Goal: Task Accomplishment & Management: Use online tool/utility

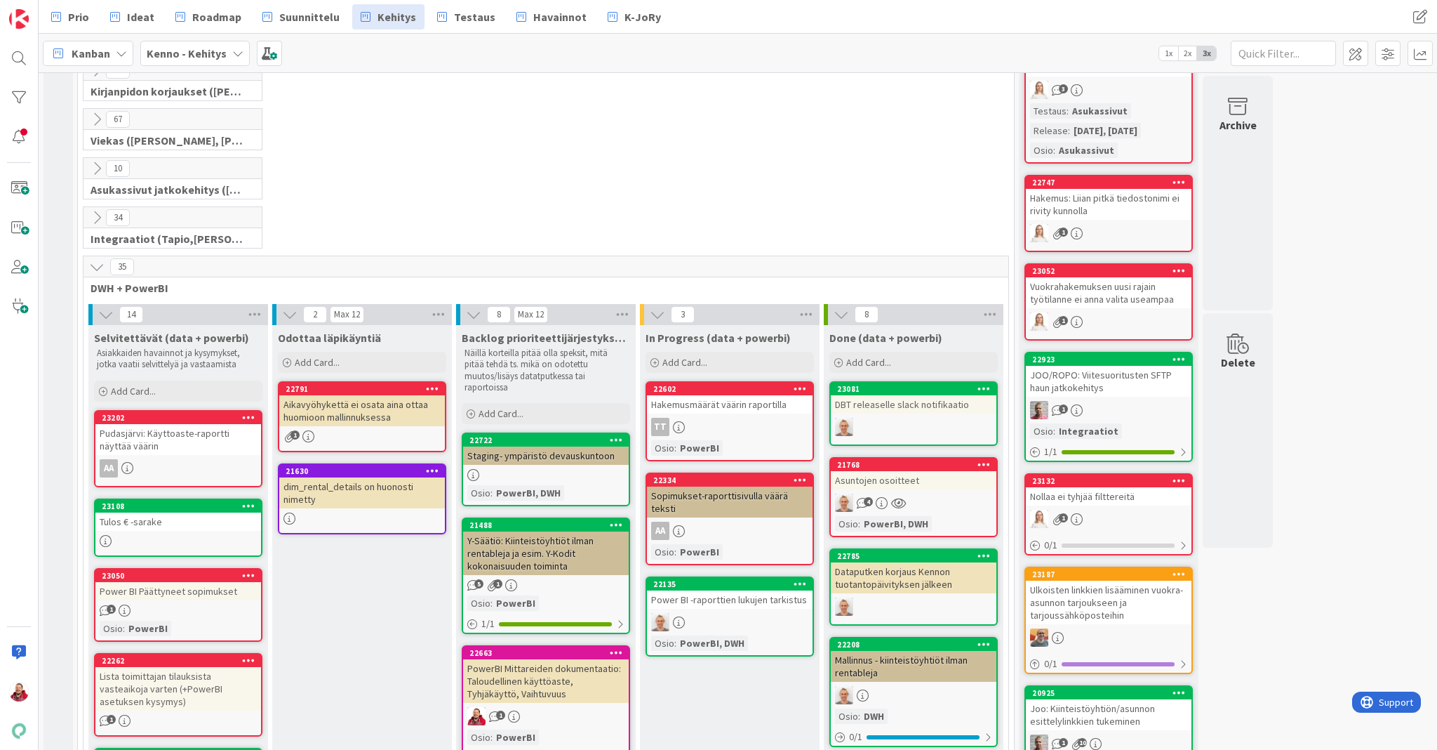
scroll to position [531, 0]
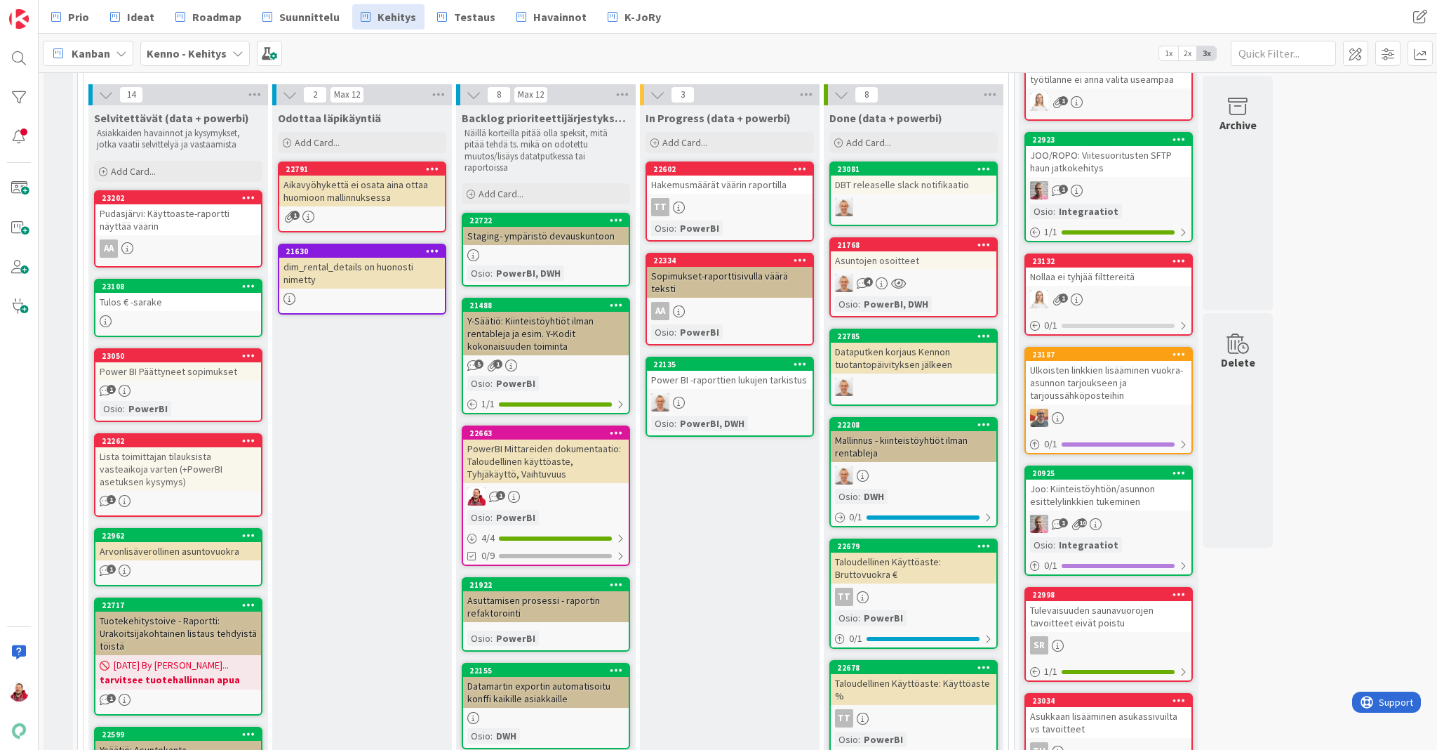
click at [157, 204] on div "Pudasjärvi: Käyttoaste-raportti näyttää väärin" at bounding box center [178, 219] width 166 height 31
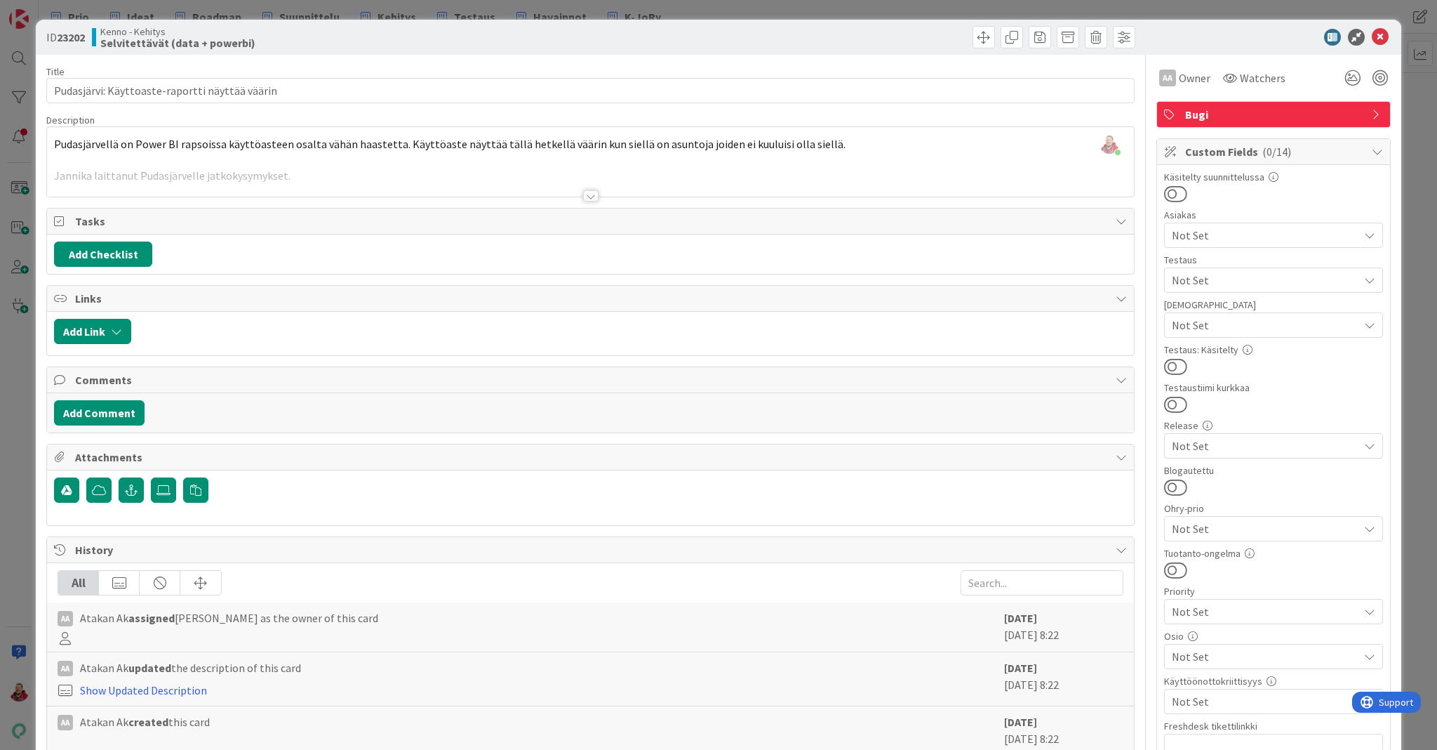
click at [590, 190] on div at bounding box center [590, 195] width 15 height 11
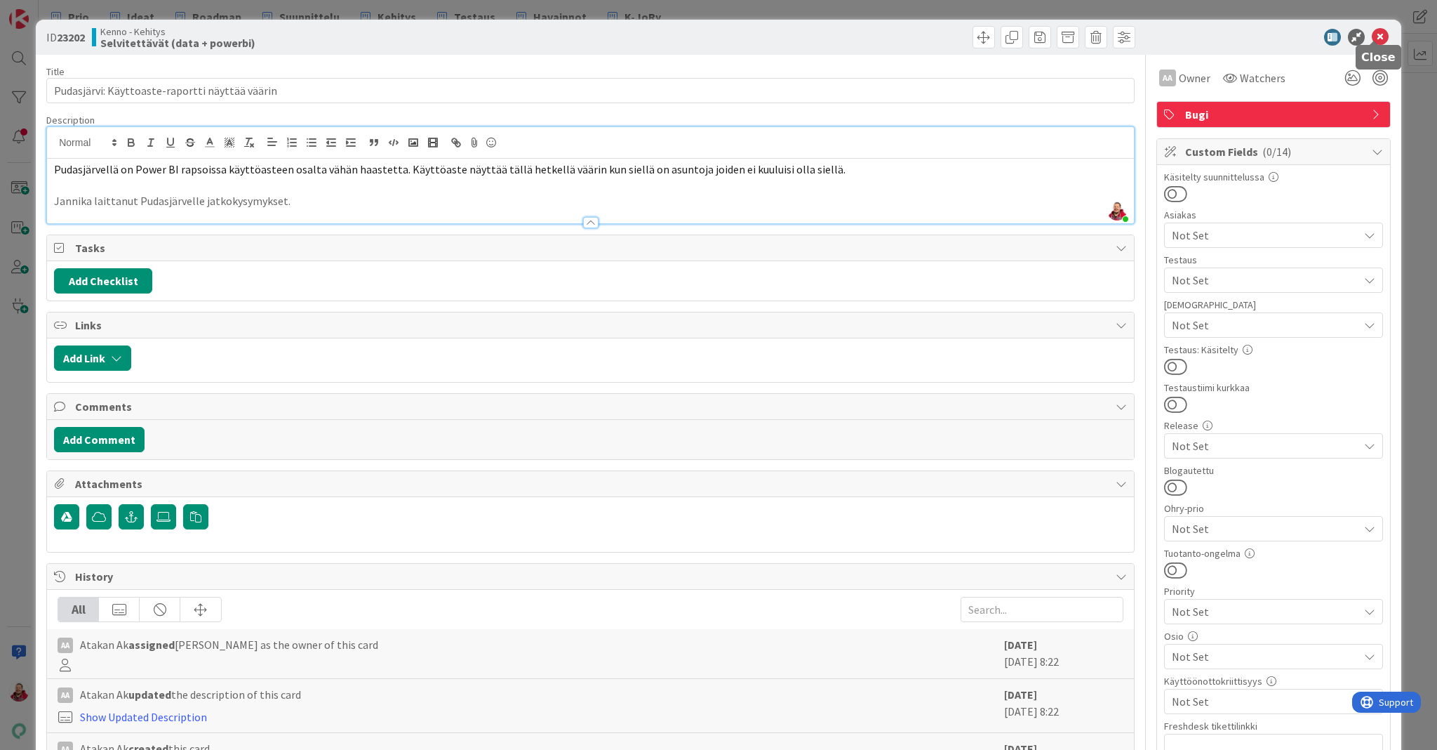
click at [970, 32] on icon at bounding box center [1380, 37] width 17 height 17
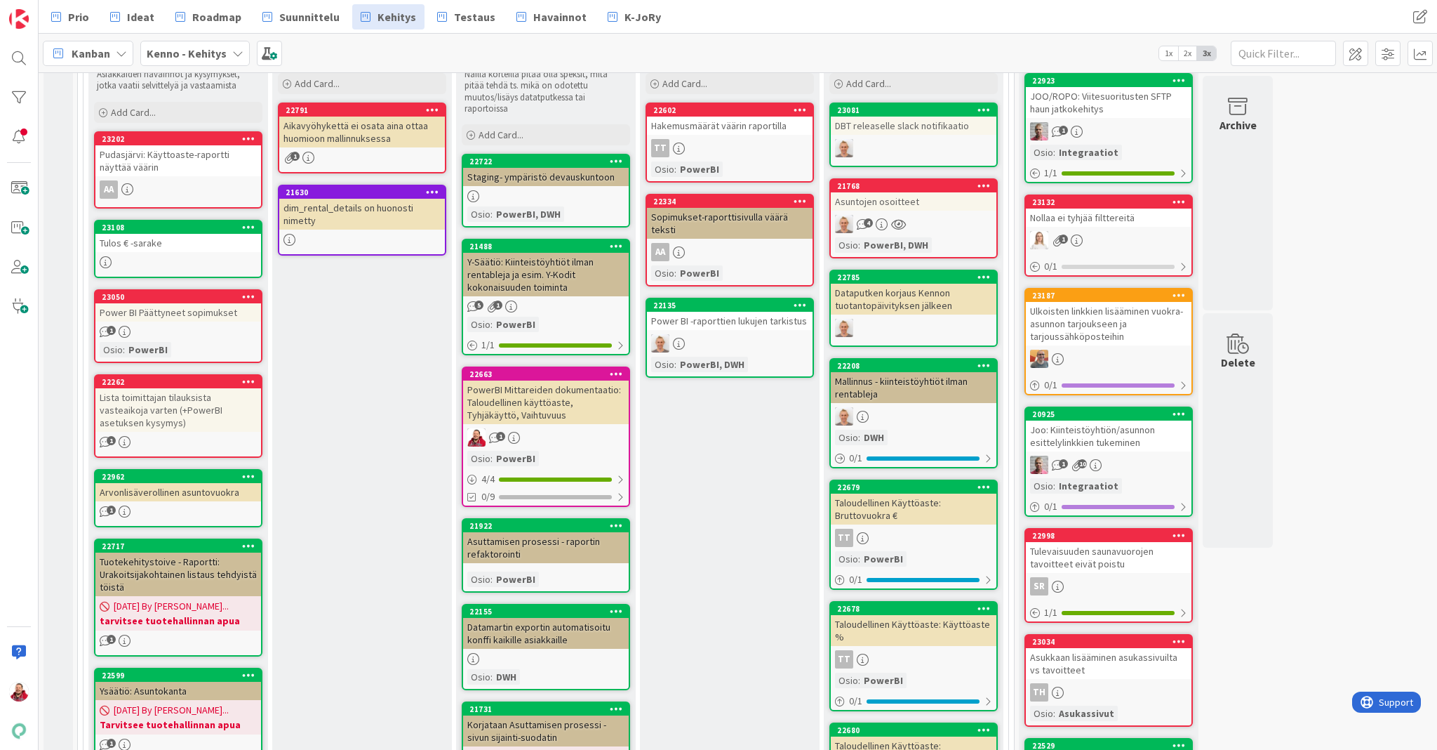
scroll to position [568, 0]
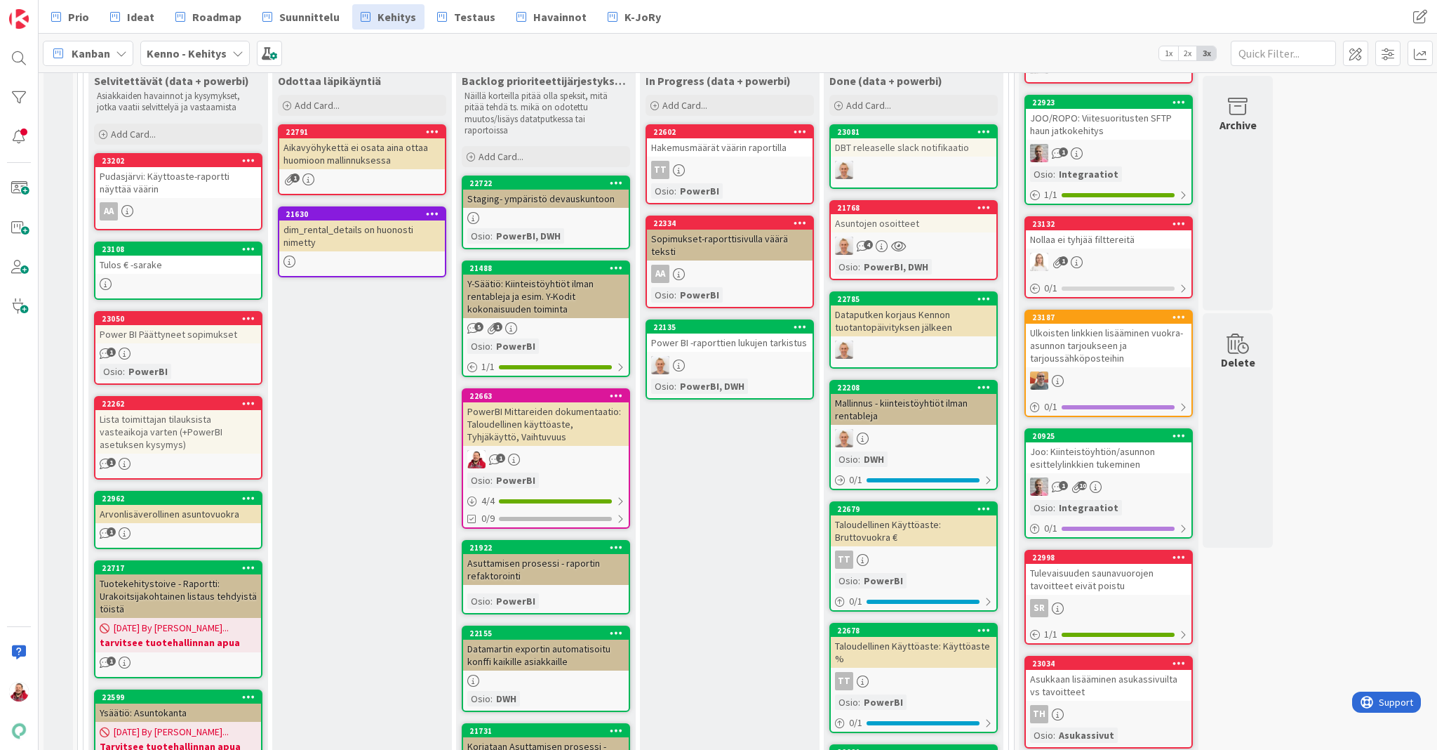
click at [688, 138] on div "Hakemusmäärät väärin raportilla" at bounding box center [730, 147] width 166 height 18
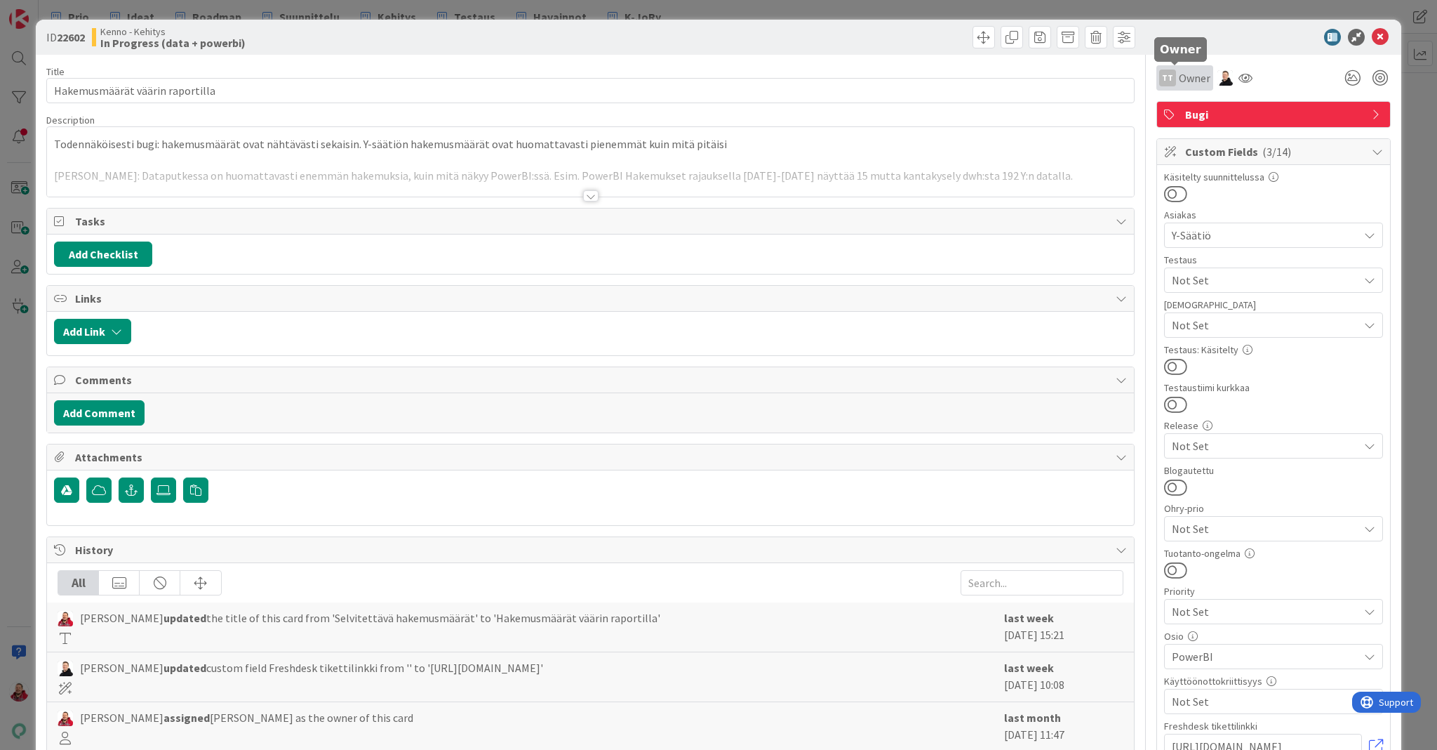
click at [970, 79] on span "Owner" at bounding box center [1195, 77] width 32 height 17
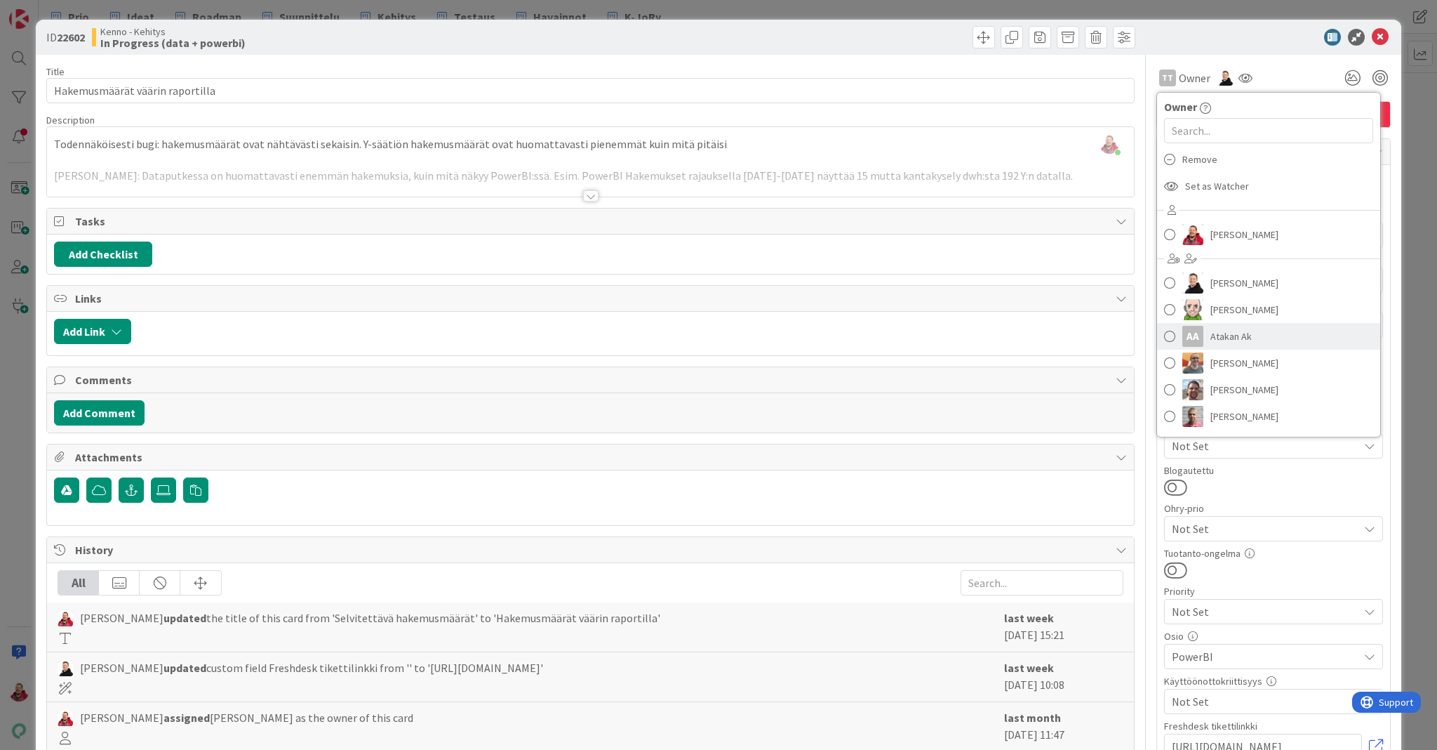
click at [970, 323] on link "AA Atakan Ak" at bounding box center [1268, 336] width 223 height 27
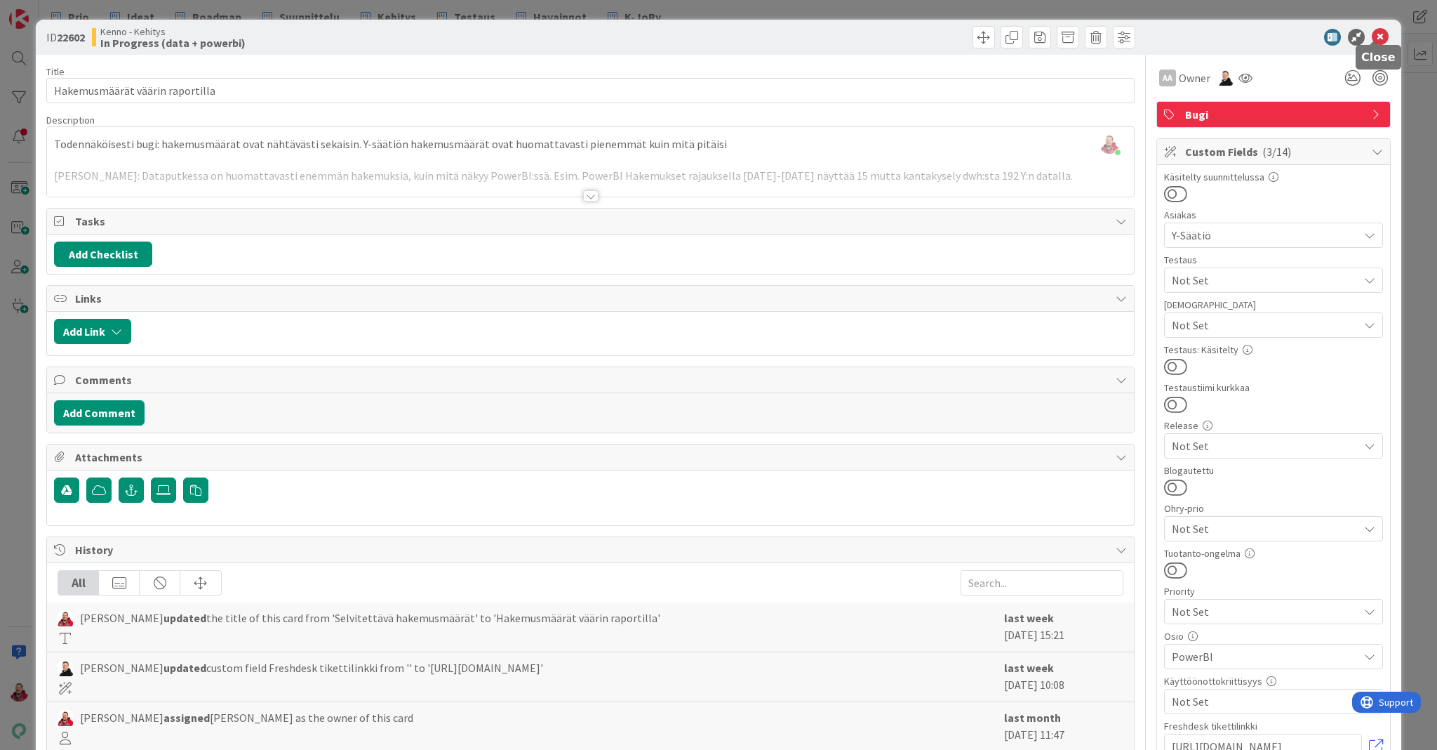
click at [970, 35] on icon at bounding box center [1380, 37] width 17 height 17
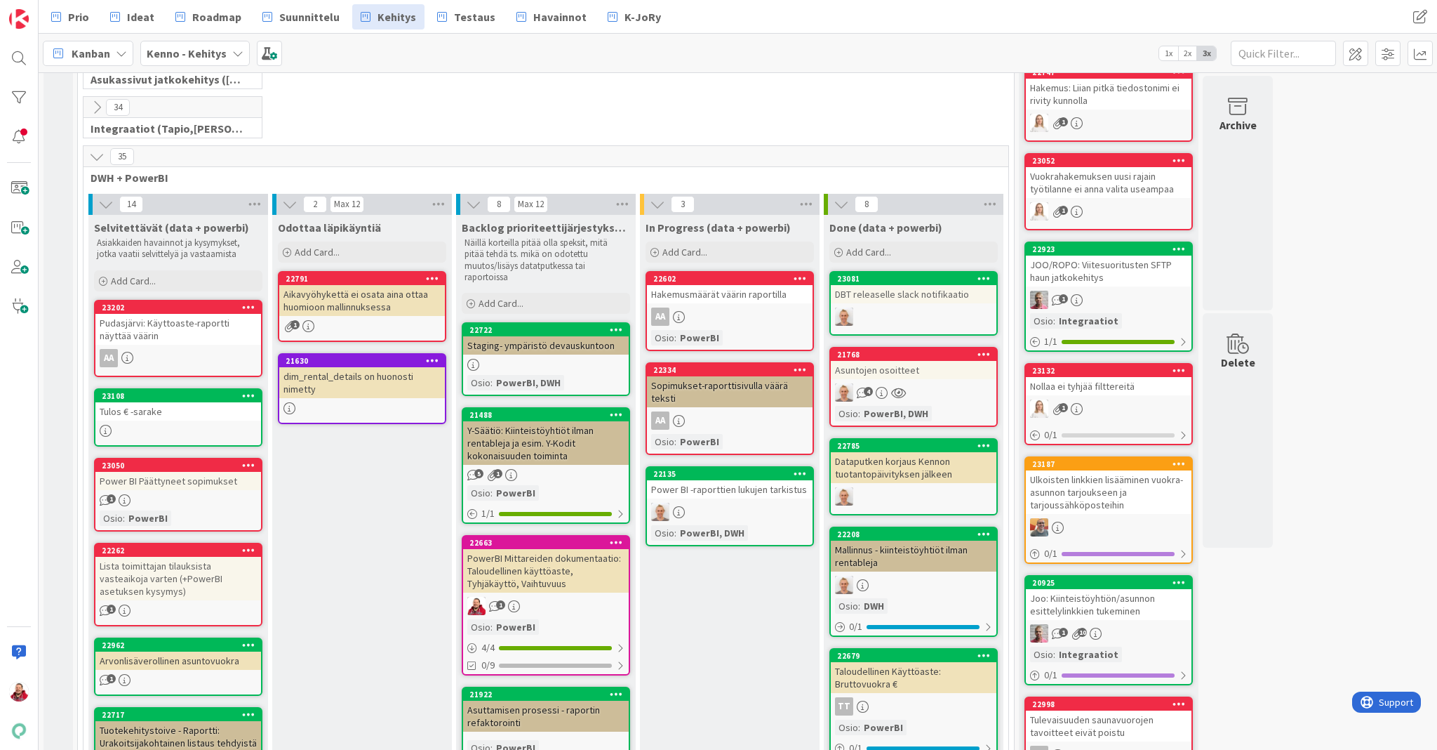
scroll to position [423, 0]
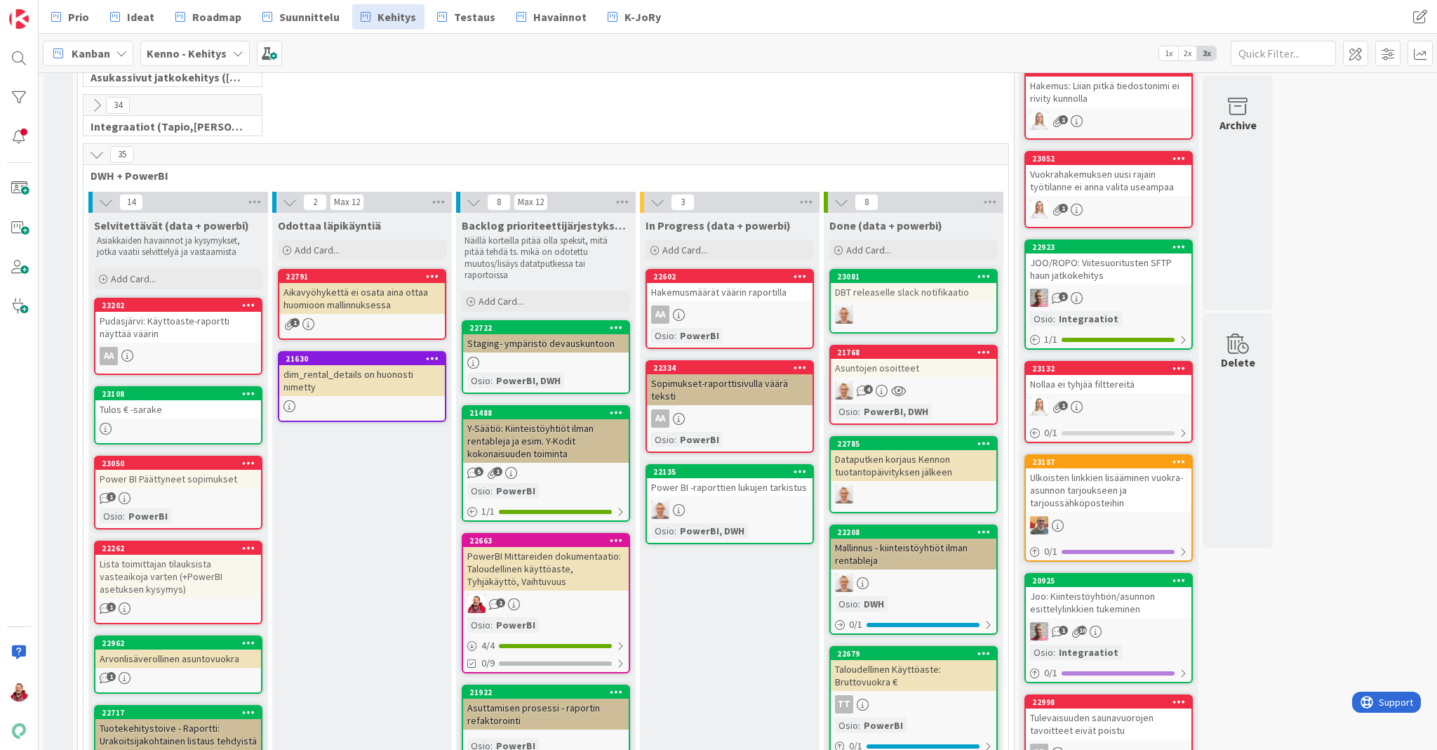
click at [150, 400] on div "Tulos € -sarake" at bounding box center [178, 409] width 166 height 18
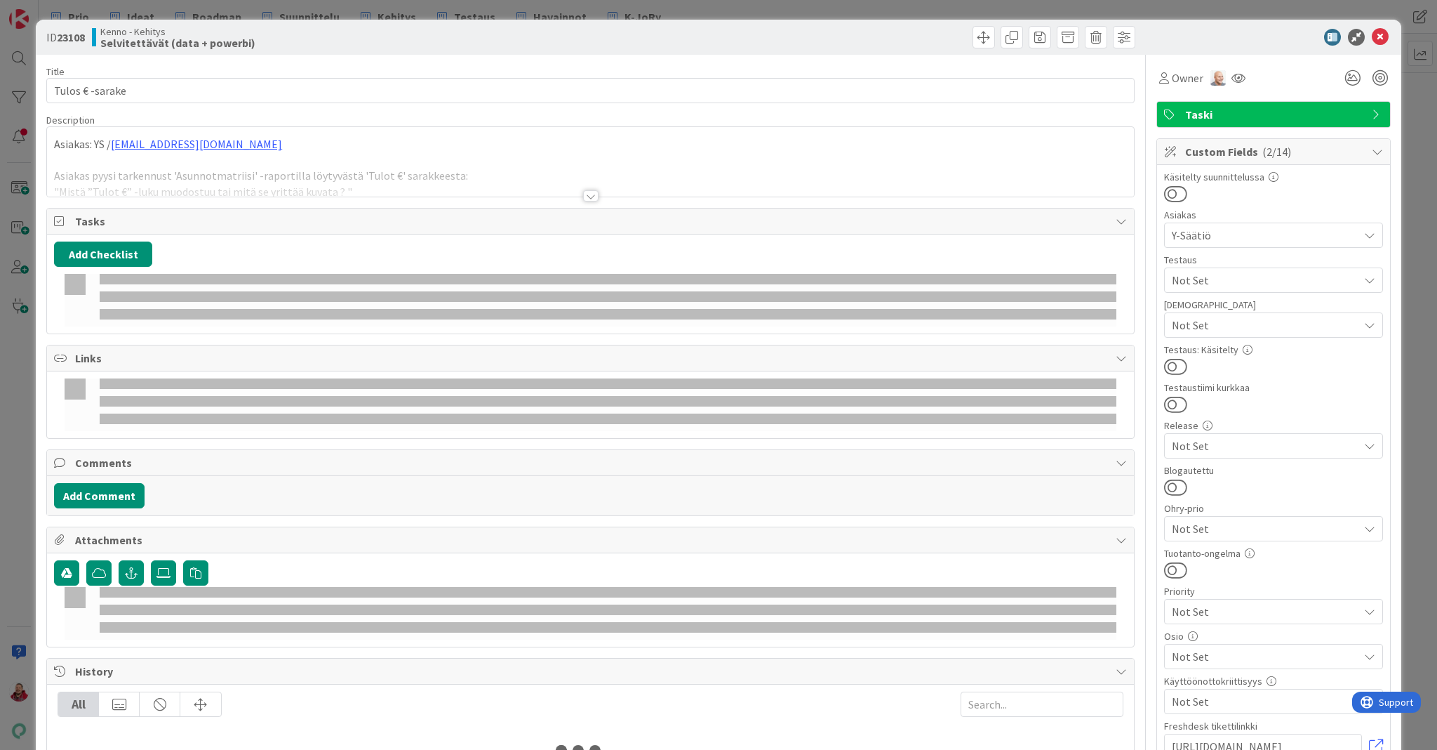
type textarea "x"
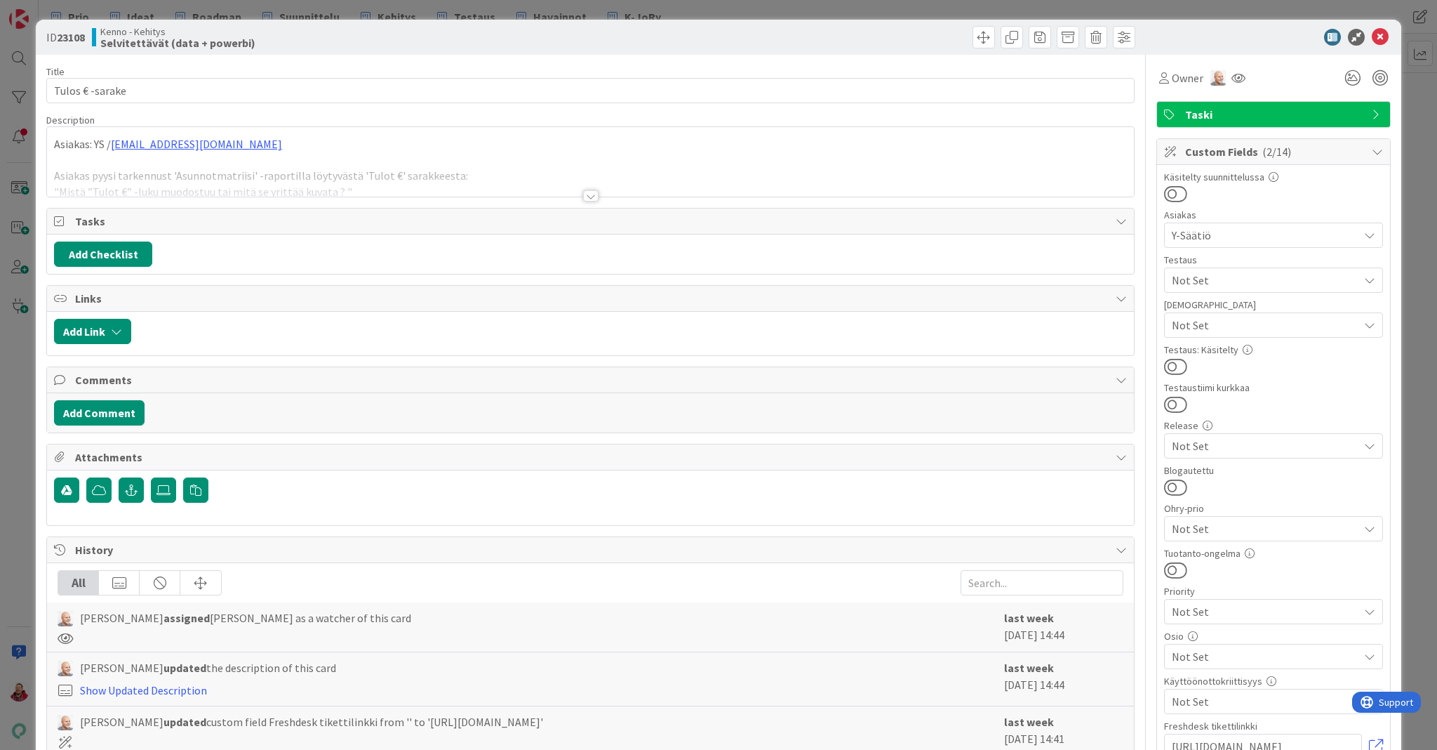
click at [584, 190] on div at bounding box center [590, 195] width 15 height 11
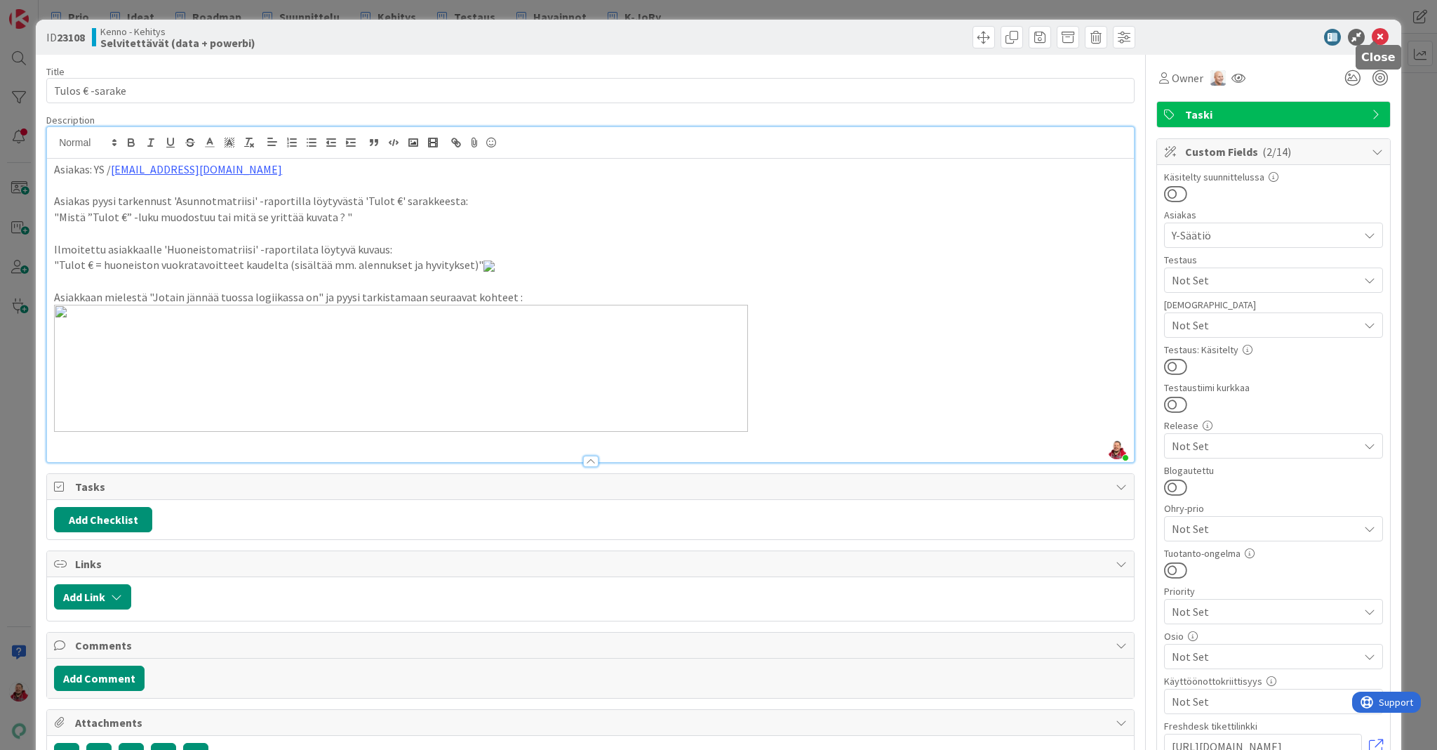
click at [970, 32] on icon at bounding box center [1380, 37] width 17 height 17
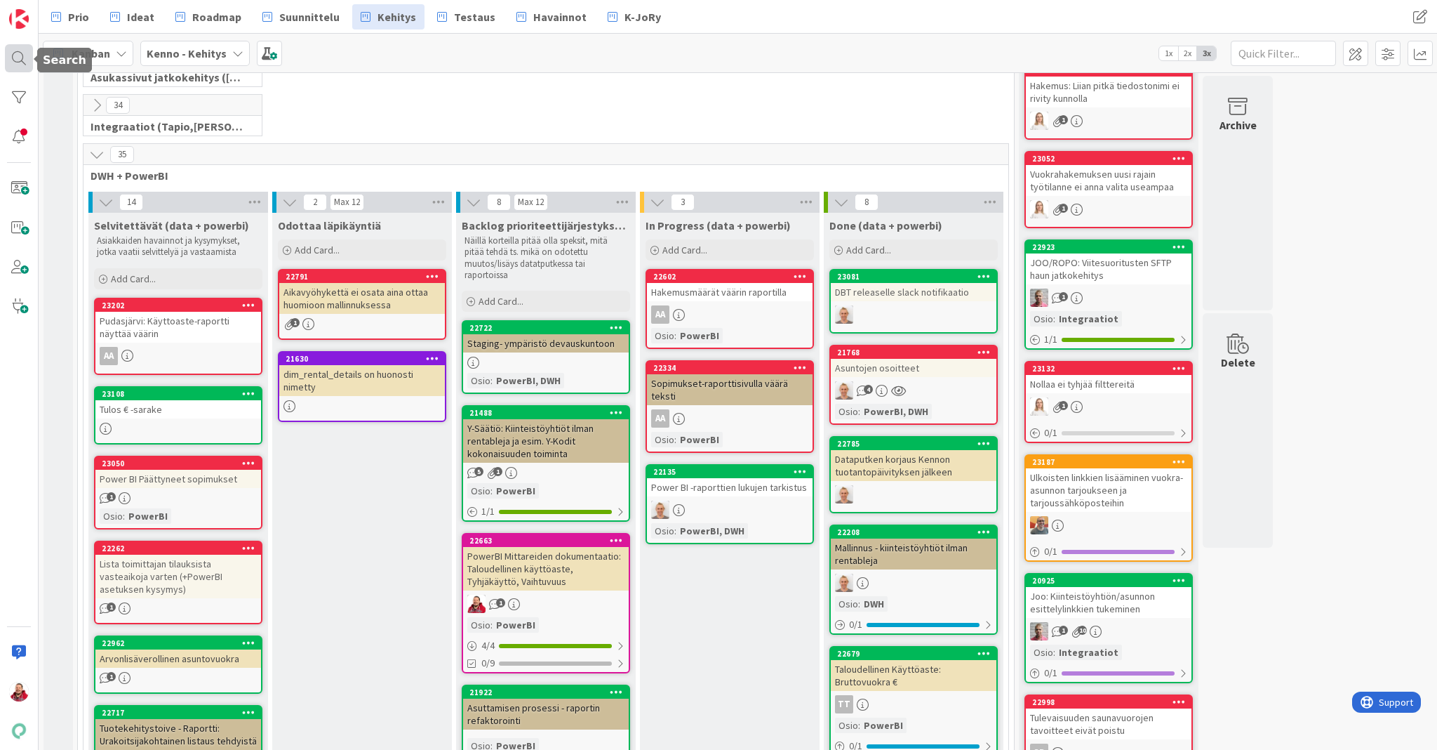
click at [14, 56] on div at bounding box center [19, 58] width 28 height 28
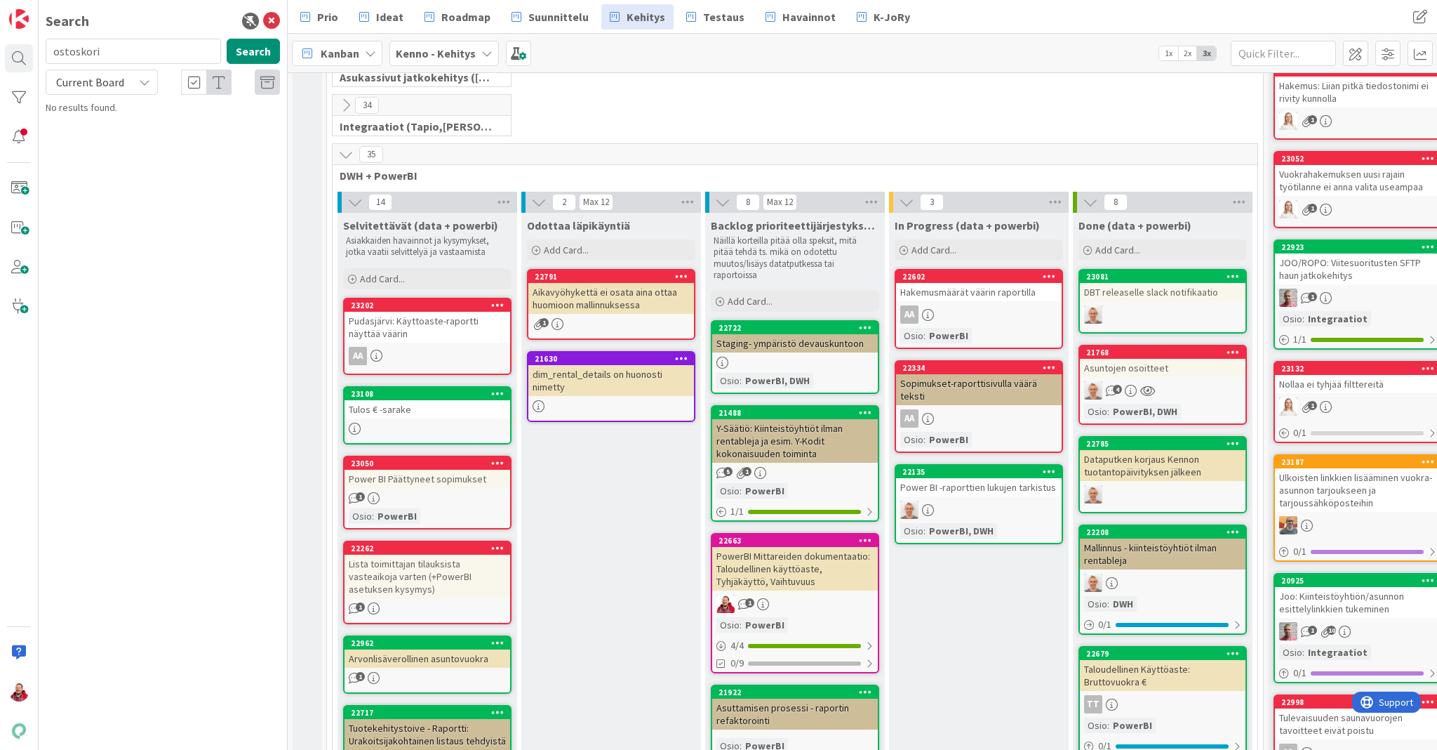
type input "ostoskori"
click at [126, 44] on input "ostoskori" at bounding box center [133, 51] width 175 height 25
click at [121, 69] on div "Current Board" at bounding box center [102, 81] width 112 height 25
click at [97, 130] on span "All Boards" at bounding box center [126, 140] width 146 height 21
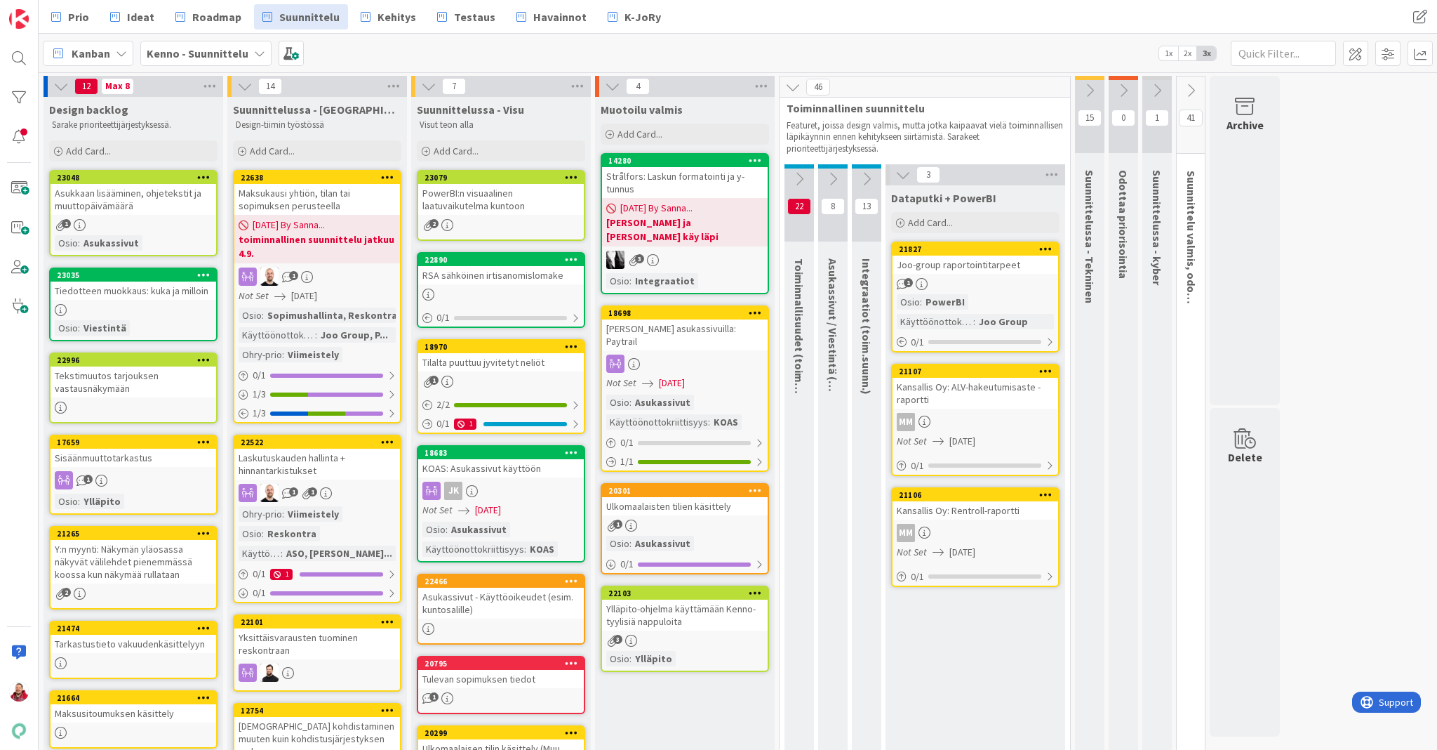
click at [312, 56] on div "Kanban Kenno - Suunnittelu 1x 2x 3x" at bounding box center [738, 53] width 1399 height 39
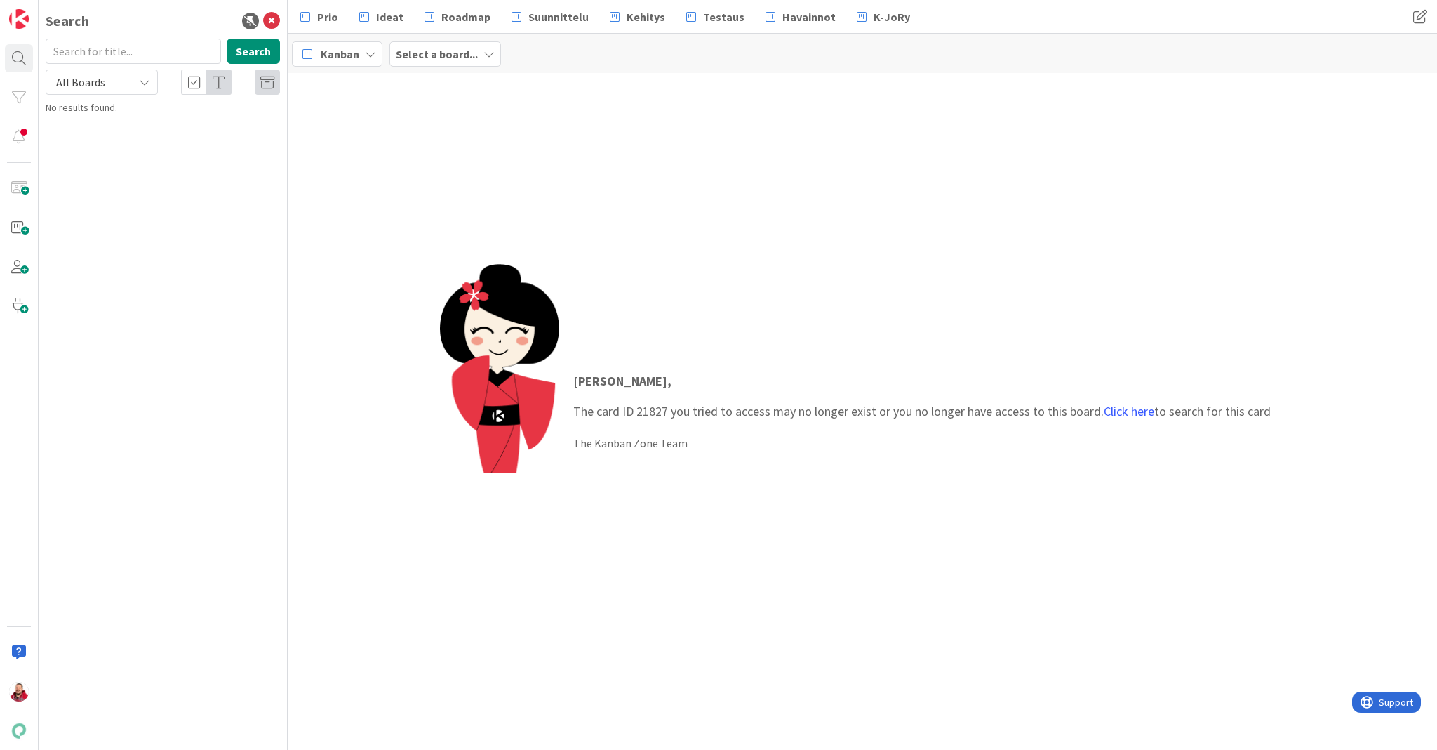
click at [404, 58] on b "Select a board..." at bounding box center [437, 54] width 82 height 14
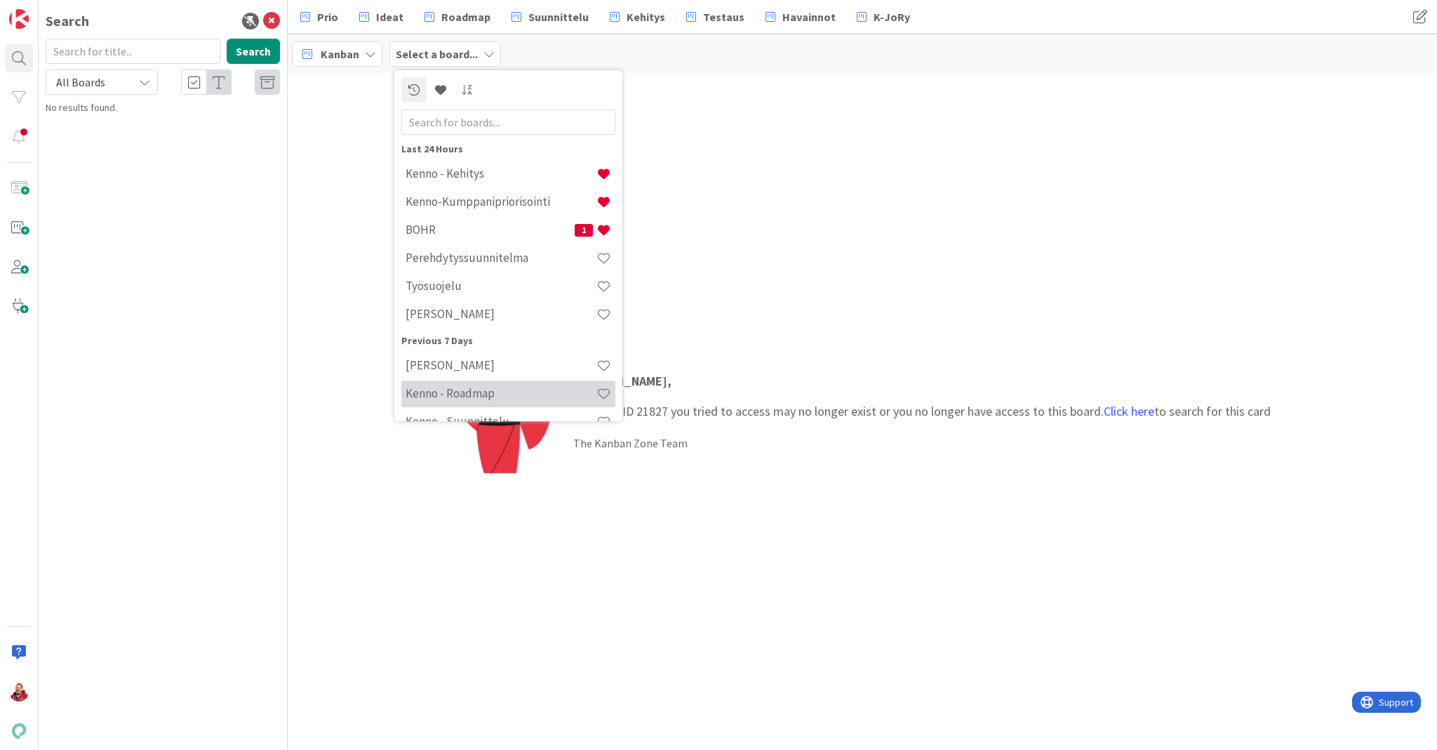
click at [477, 386] on h4 "Kenno - Roadmap" at bounding box center [501, 393] width 191 height 14
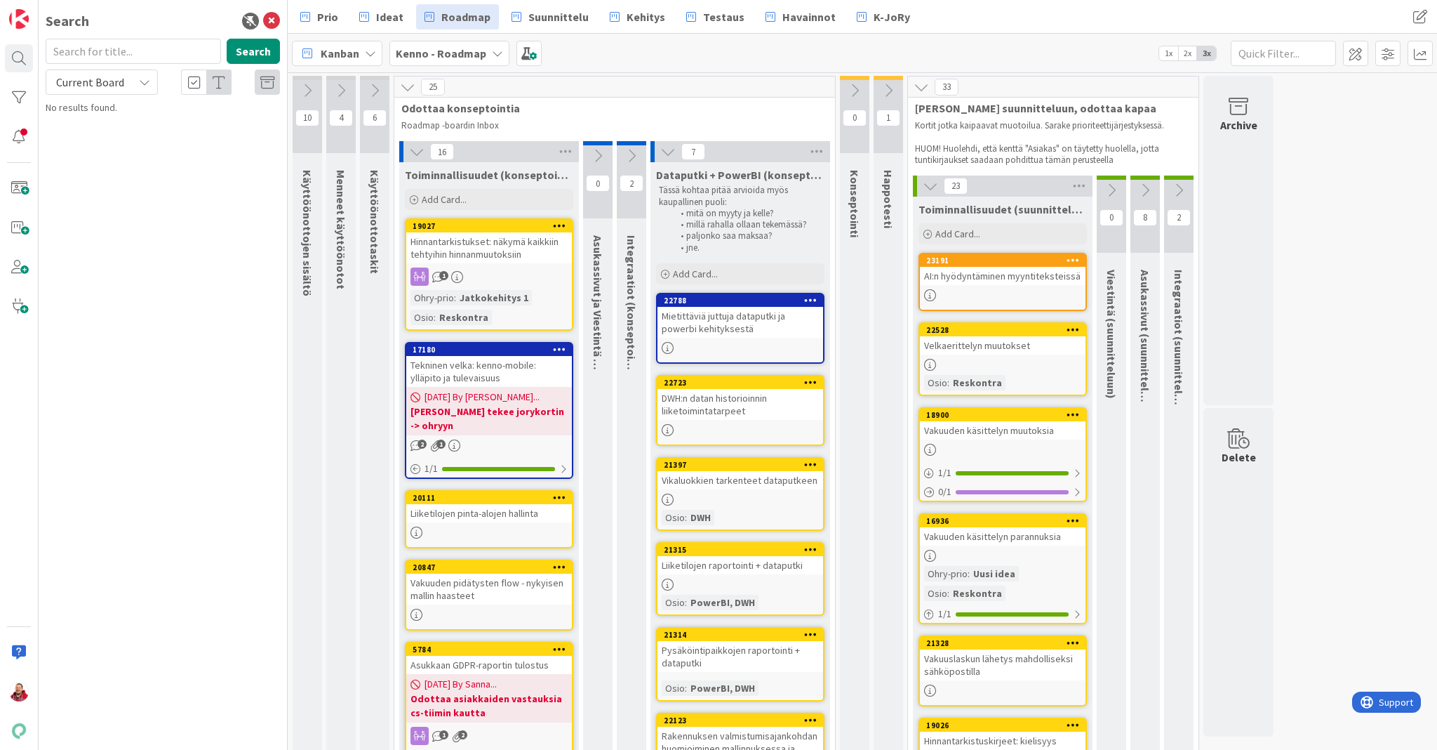
click at [884, 98] on div "1" at bounding box center [888, 114] width 29 height 77
click at [886, 95] on button at bounding box center [888, 90] width 29 height 21
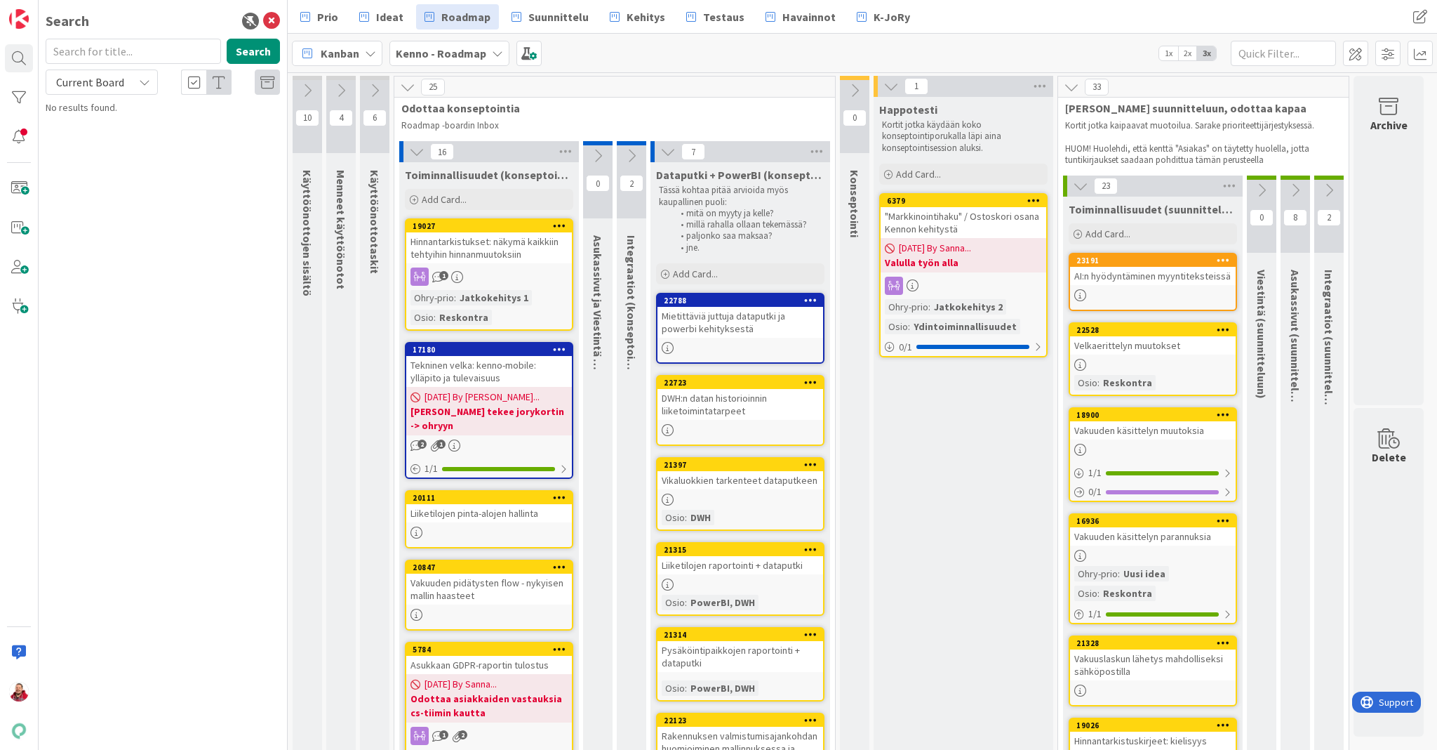
click at [948, 207] on div ""Markkinointihaku" / Ostoskori osana Kennon kehitystä" at bounding box center [964, 222] width 166 height 31
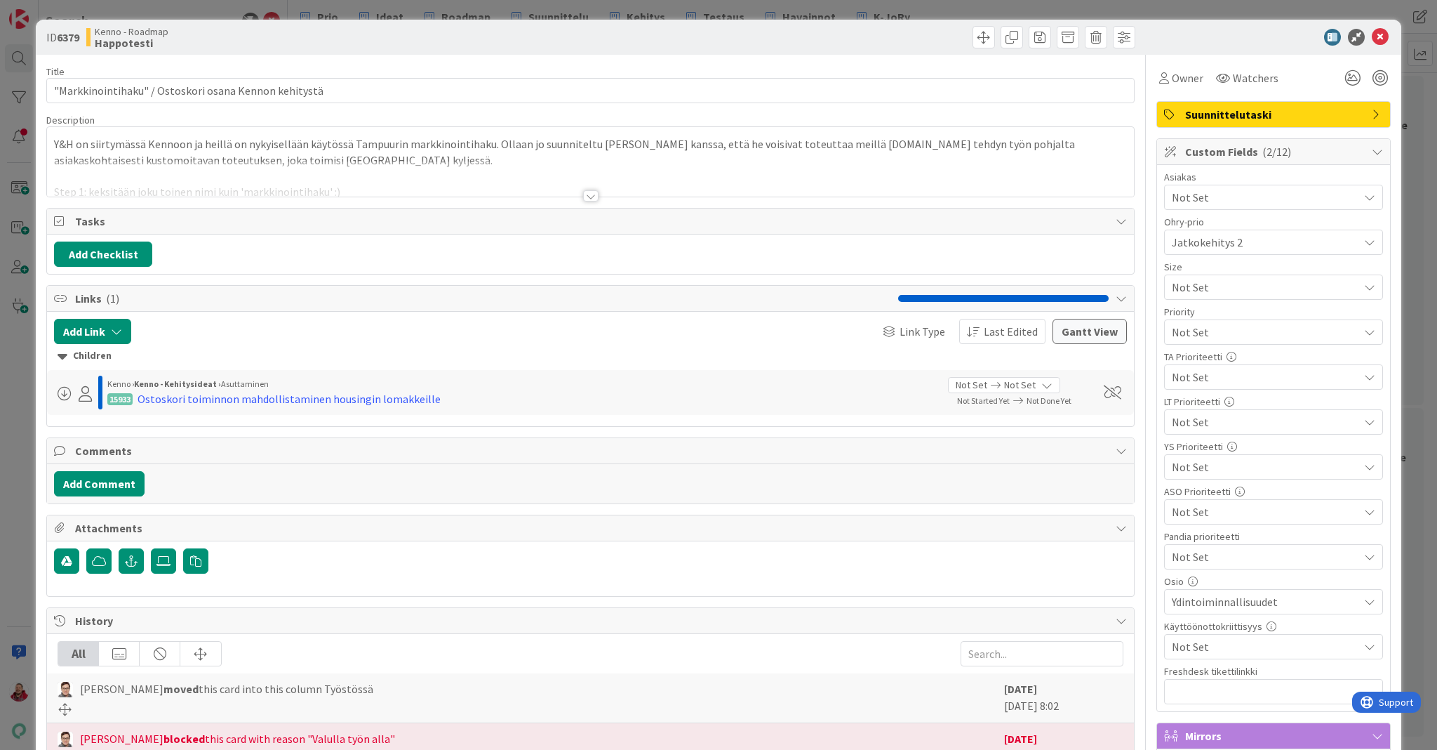
click at [592, 190] on div at bounding box center [590, 195] width 15 height 11
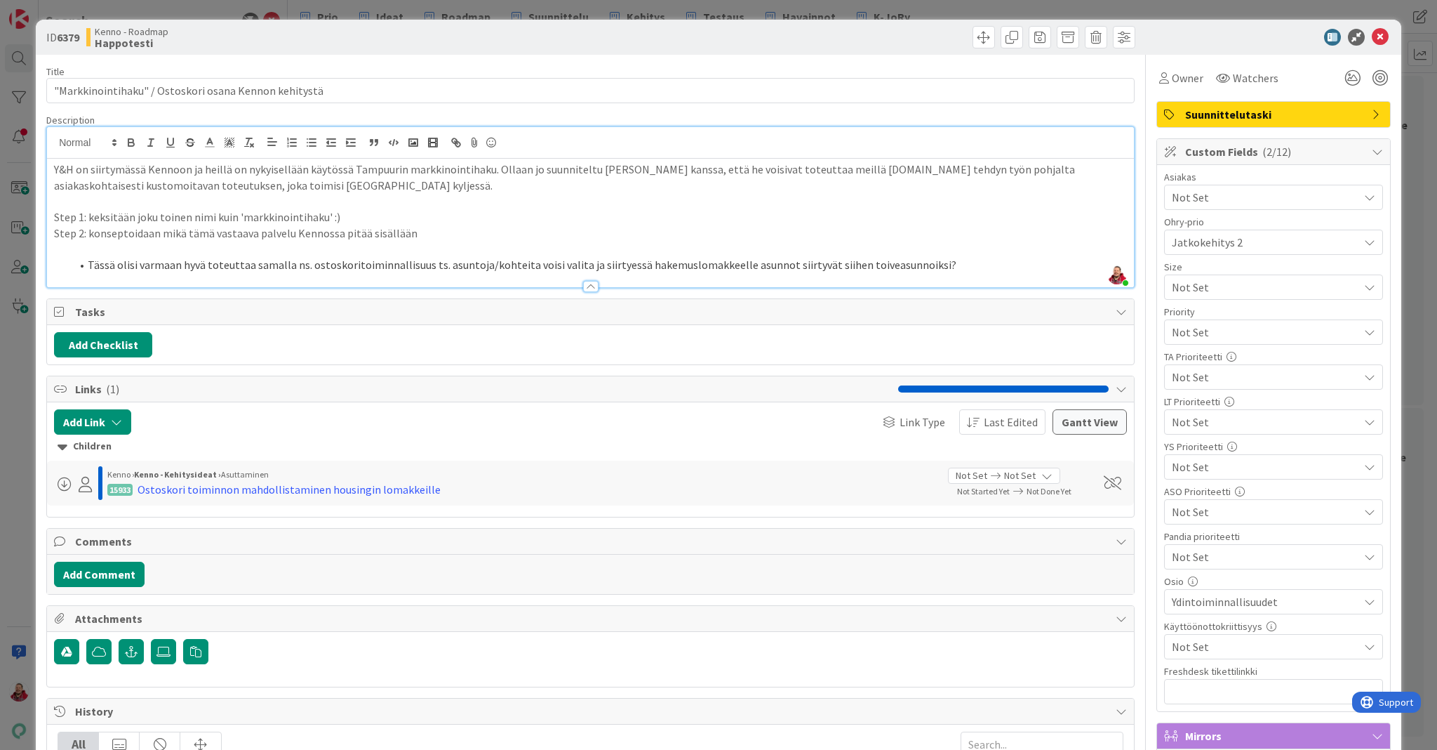
click at [1209, 634] on div "Not Set" at bounding box center [1273, 646] width 219 height 25
click at [1232, 632] on div "Asiakas Not Set Ohry-prio Jatkokehitys 2 Size Not Set Priority Not Set TA Prior…" at bounding box center [1273, 438] width 219 height 532
click at [1210, 193] on div "Not Set" at bounding box center [1273, 197] width 219 height 25
click at [1372, 30] on icon at bounding box center [1380, 37] width 17 height 17
